Goal: Transaction & Acquisition: Book appointment/travel/reservation

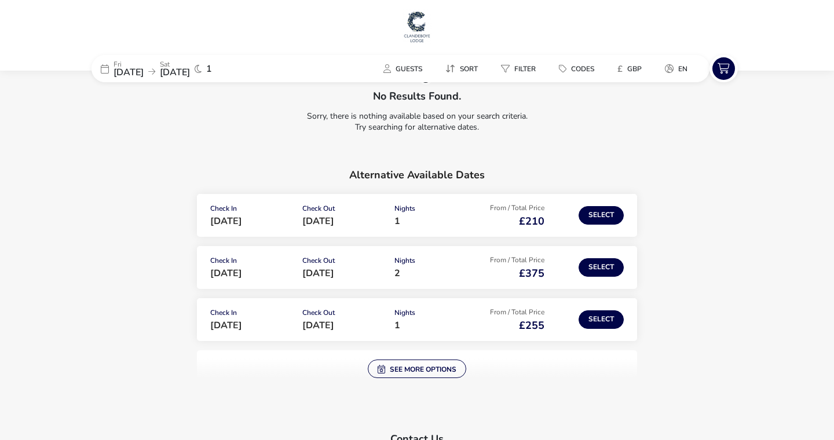
scroll to position [82, 0]
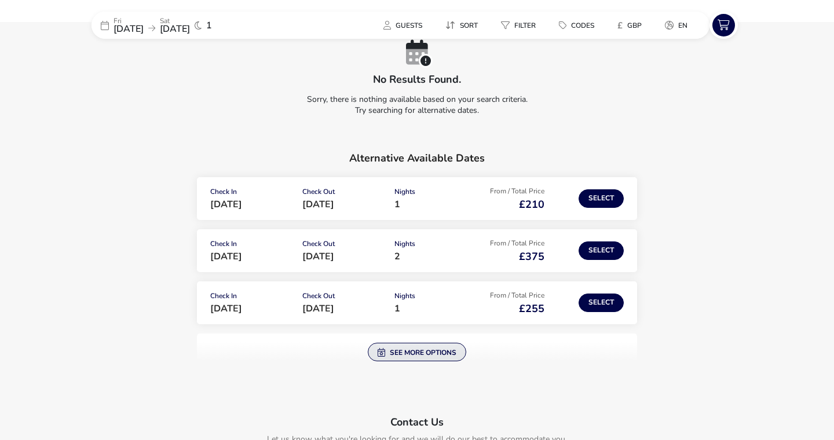
click at [439, 351] on span "See more options" at bounding box center [417, 352] width 79 height 9
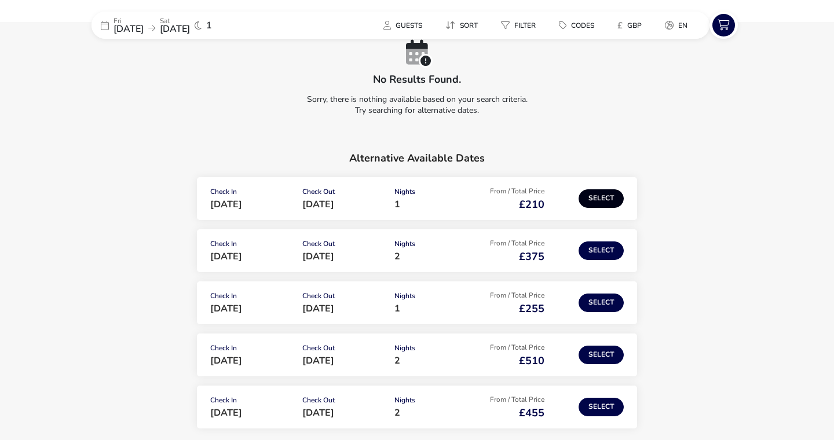
click at [611, 202] on button "Select" at bounding box center [601, 198] width 45 height 19
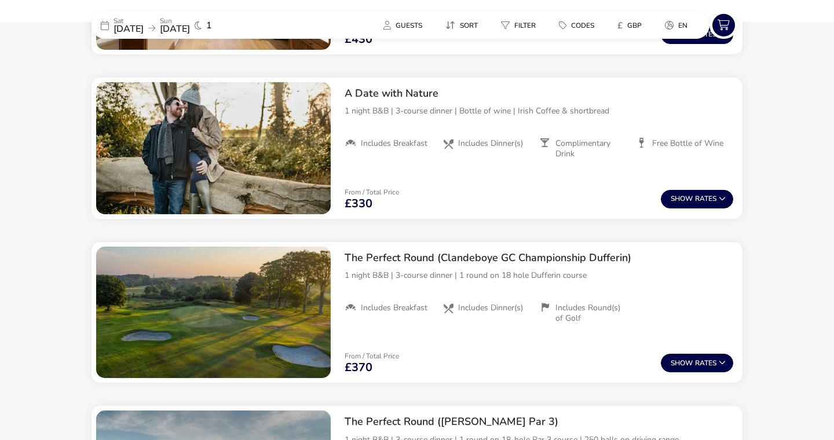
scroll to position [1086, 0]
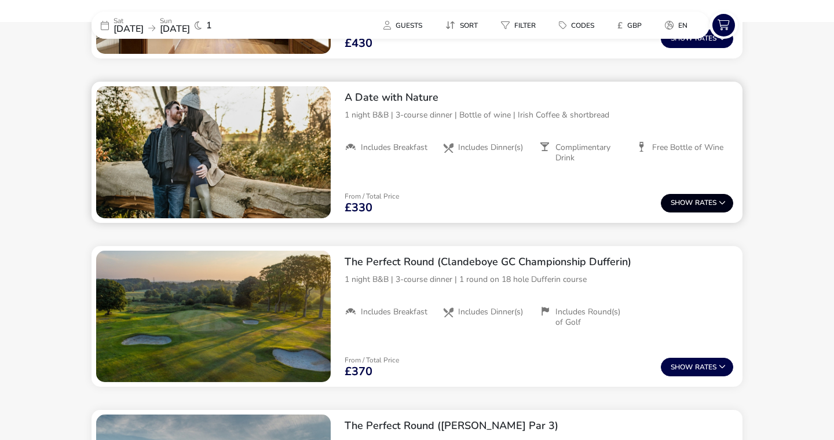
click at [675, 196] on button "Show Rates" at bounding box center [697, 203] width 72 height 19
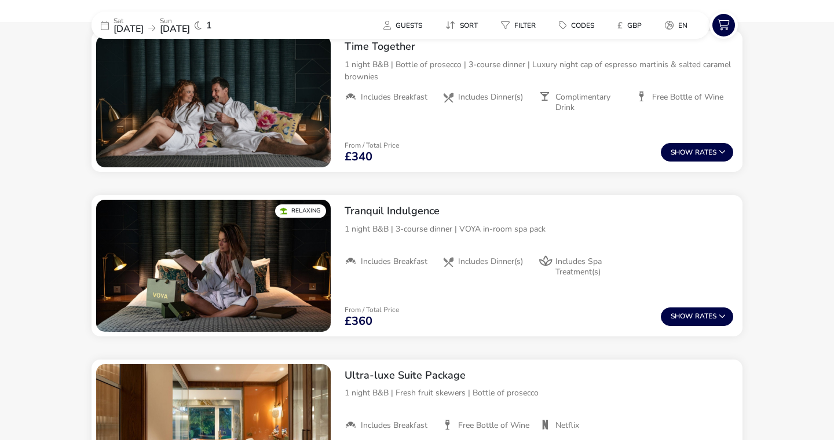
scroll to position [651, 0]
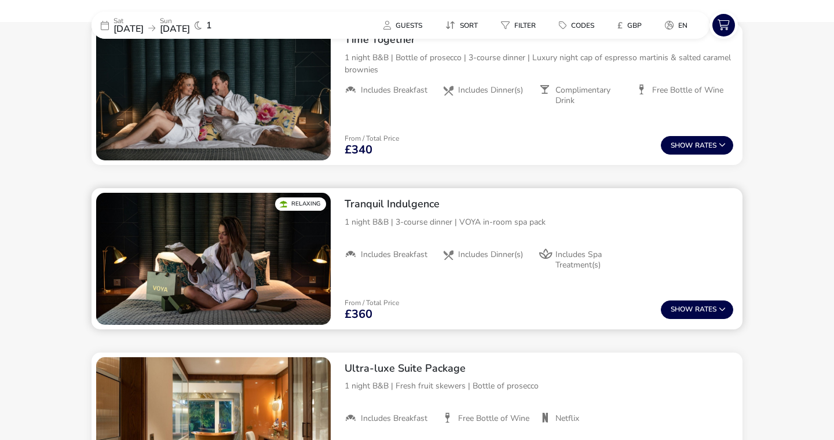
click at [703, 299] on div "From / Total Price £360 Show Rates" at bounding box center [538, 309] width 407 height 39
click at [430, 201] on h2 "Tranquil Indulgence" at bounding box center [539, 204] width 389 height 13
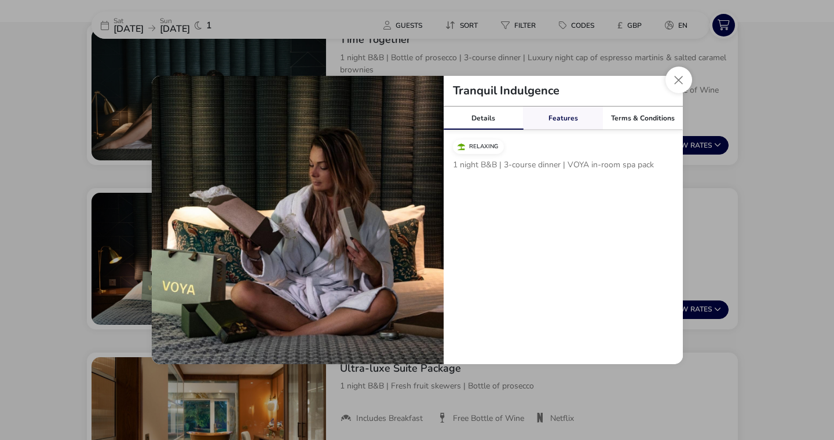
click at [574, 118] on div "Features" at bounding box center [563, 118] width 80 height 23
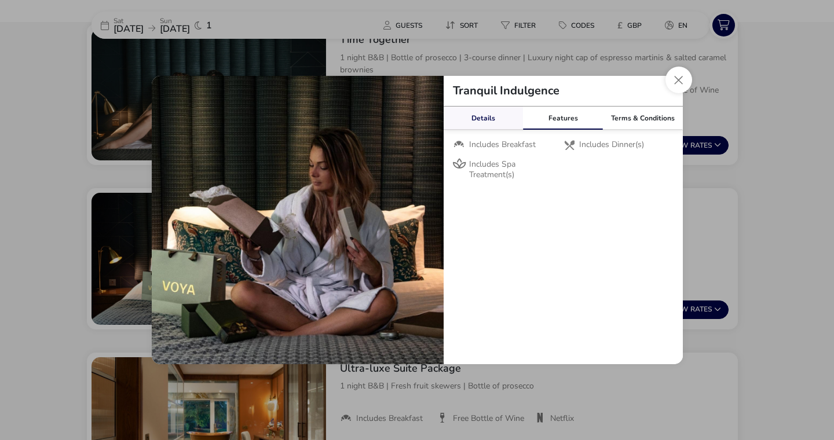
click at [501, 119] on div "Details" at bounding box center [484, 118] width 80 height 23
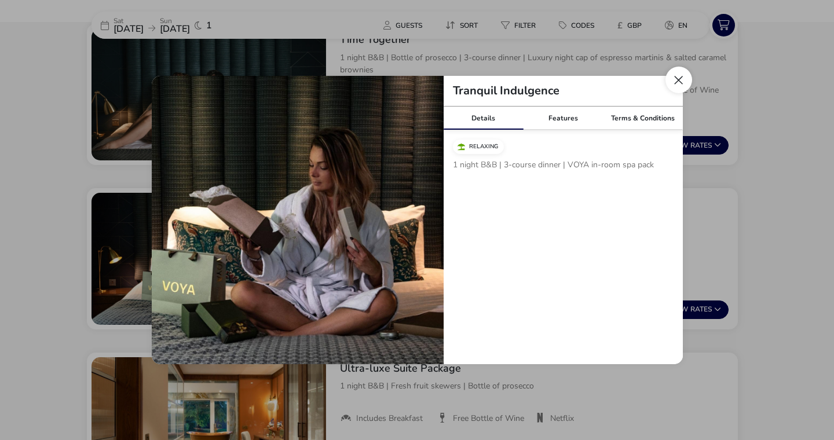
click at [679, 83] on button "Close modal" at bounding box center [679, 80] width 27 height 27
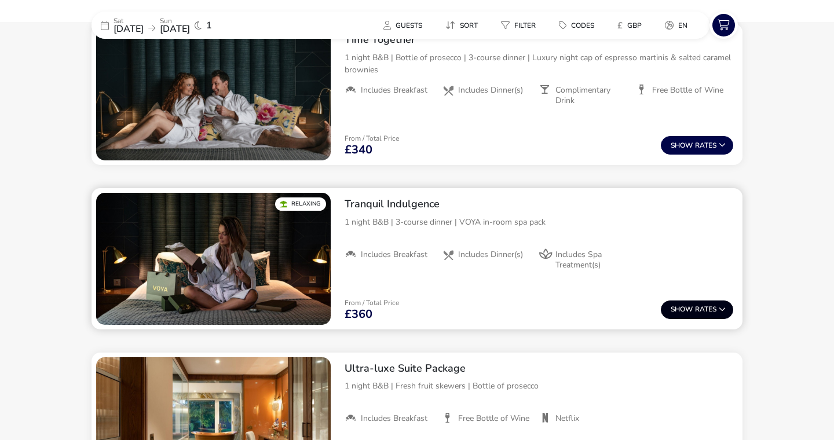
click at [703, 305] on button "Show Rates" at bounding box center [697, 310] width 72 height 19
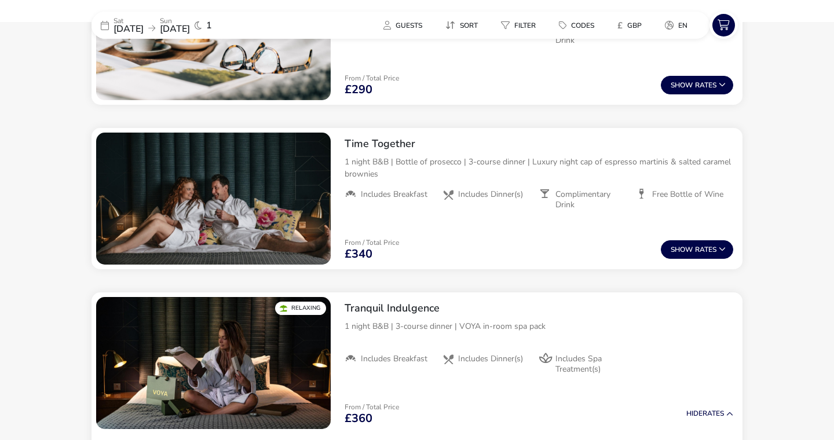
scroll to position [0, 0]
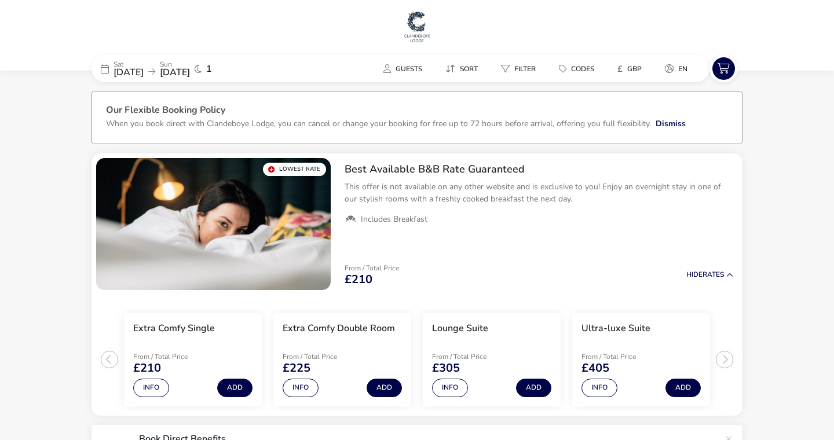
click at [415, 25] on img at bounding box center [417, 26] width 29 height 35
